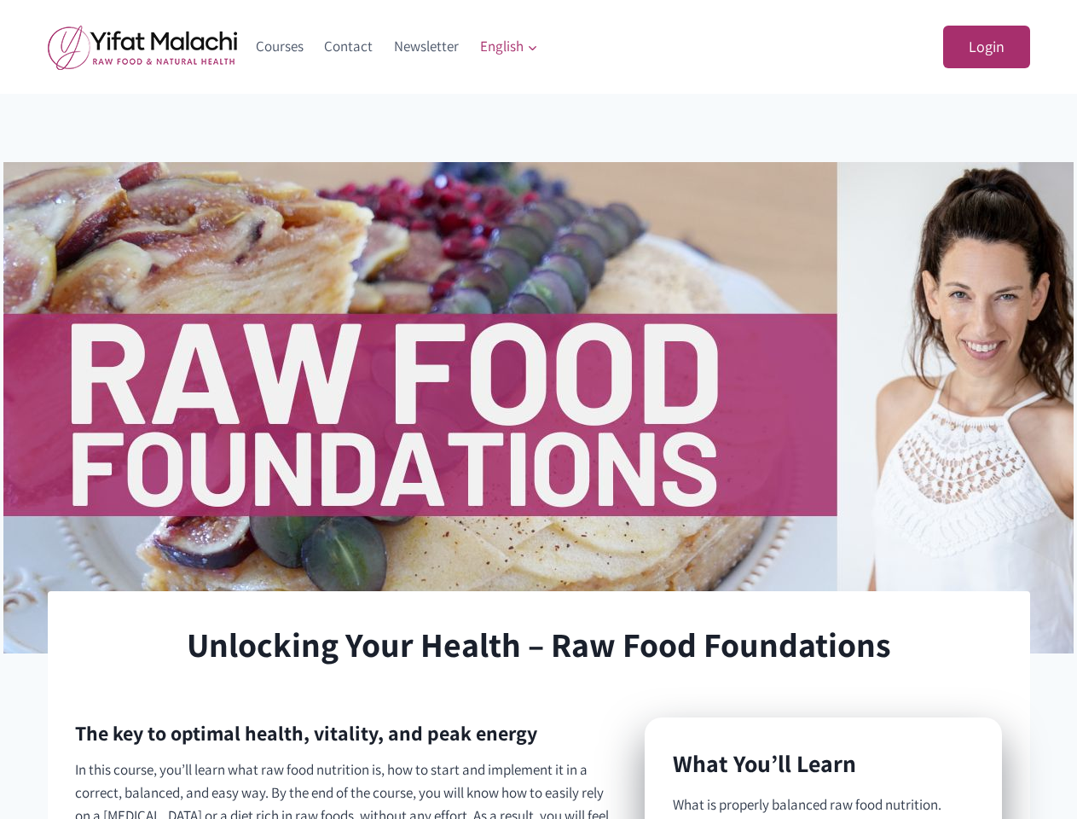
click at [538, 409] on img at bounding box center [538, 407] width 1071 height 491
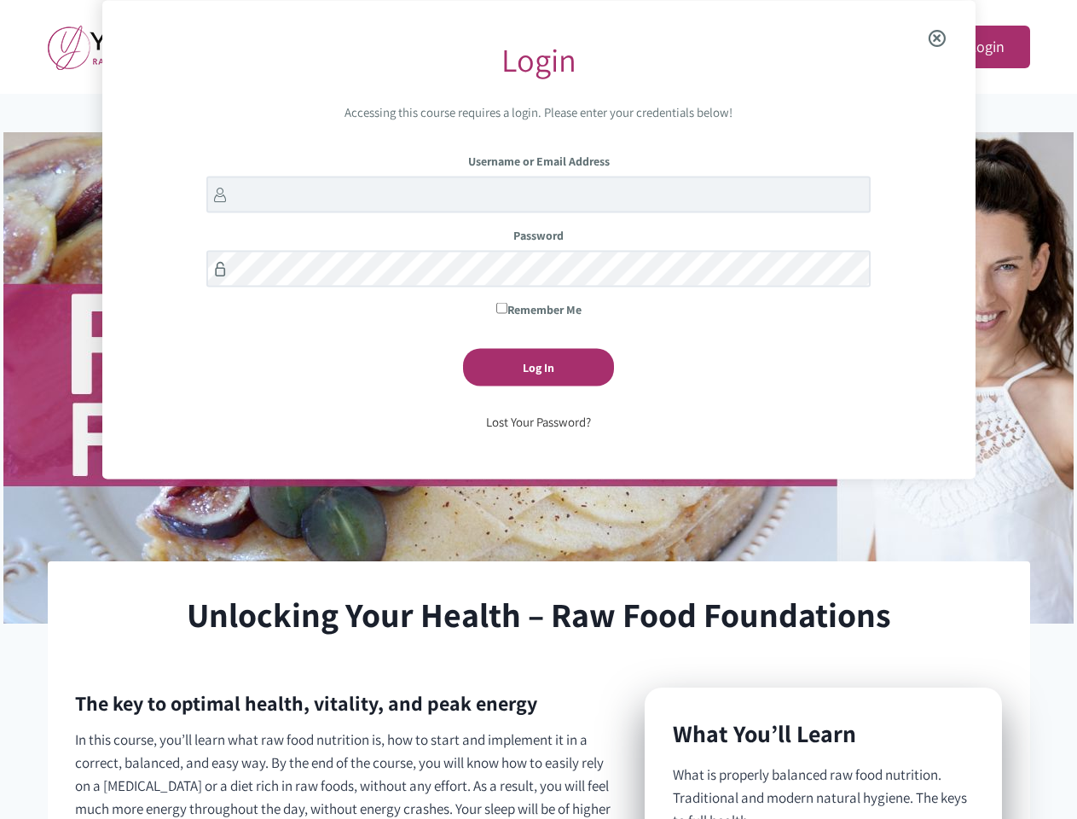
scroll to position [30, 0]
click at [538, 409] on div "Username or Email Address Password Remember Me Log In Lost Your Password?" at bounding box center [538, 292] width 665 height 282
click at [539, 743] on p "In this course, you’ll learn what raw food nutrition is, how to start and imple…" at bounding box center [346, 822] width 543 height 186
